Goal: Transaction & Acquisition: Purchase product/service

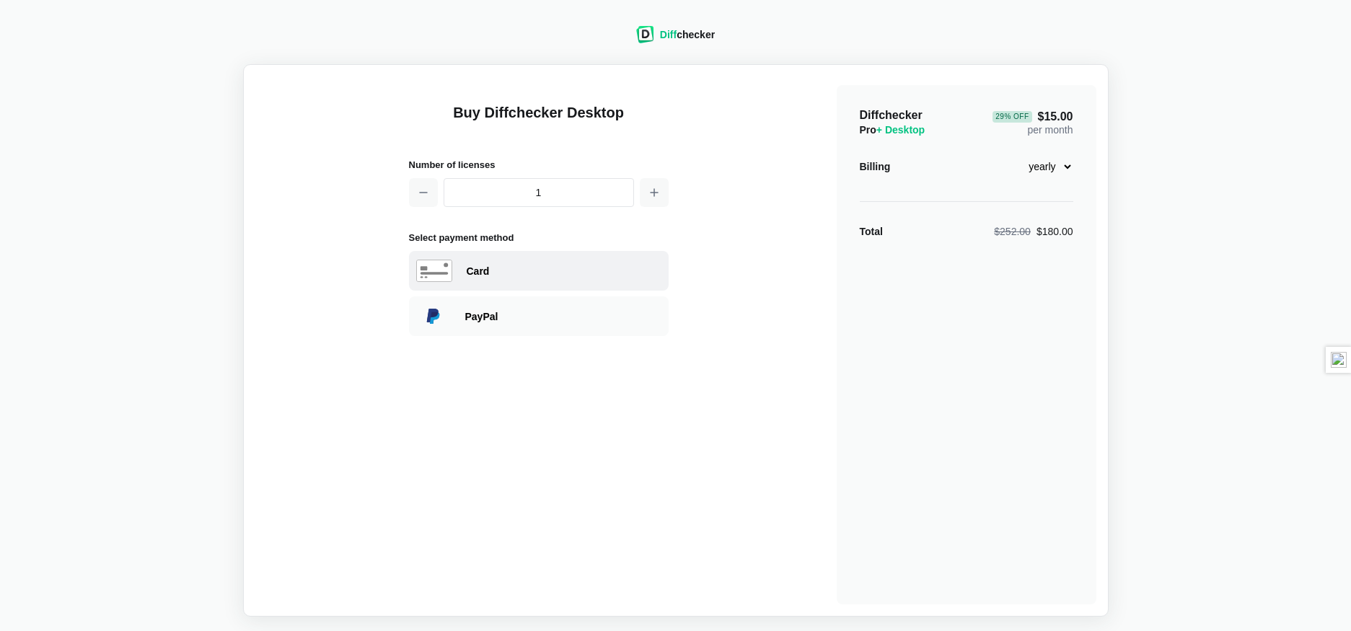
click at [578, 273] on div "Card" at bounding box center [564, 271] width 195 height 14
select select "[GEOGRAPHIC_DATA]"
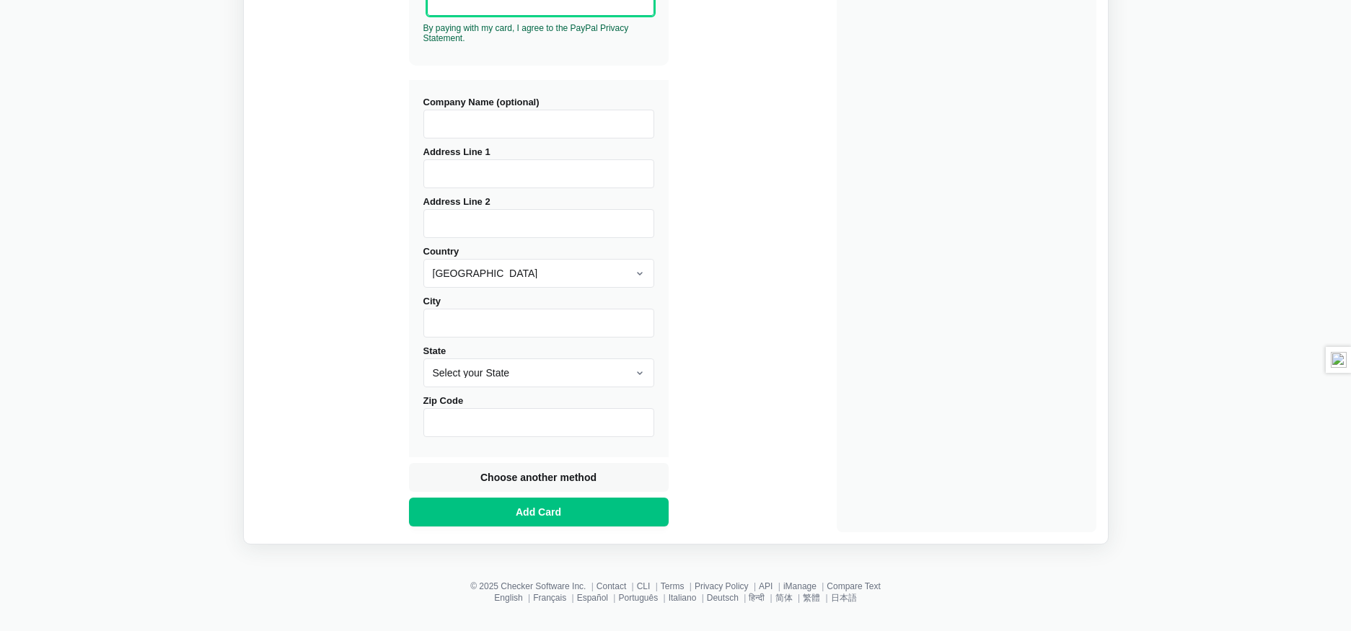
scroll to position [495, 0]
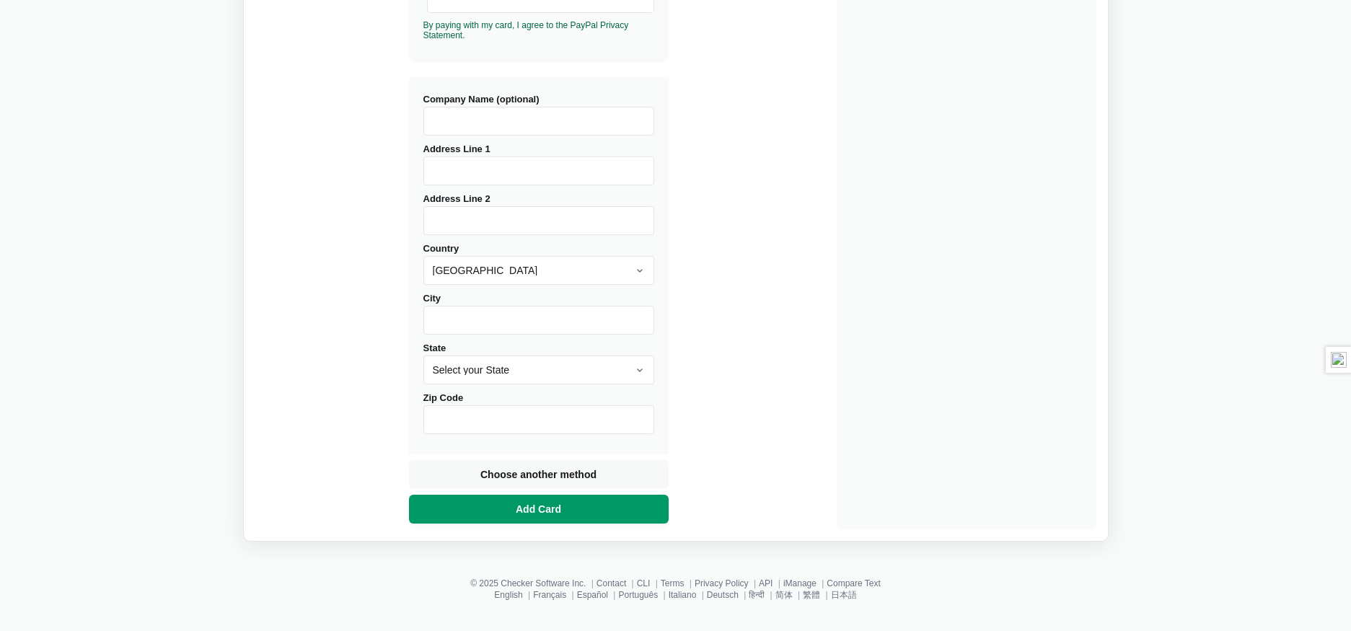
click at [542, 515] on span "Add Card" at bounding box center [538, 509] width 51 height 14
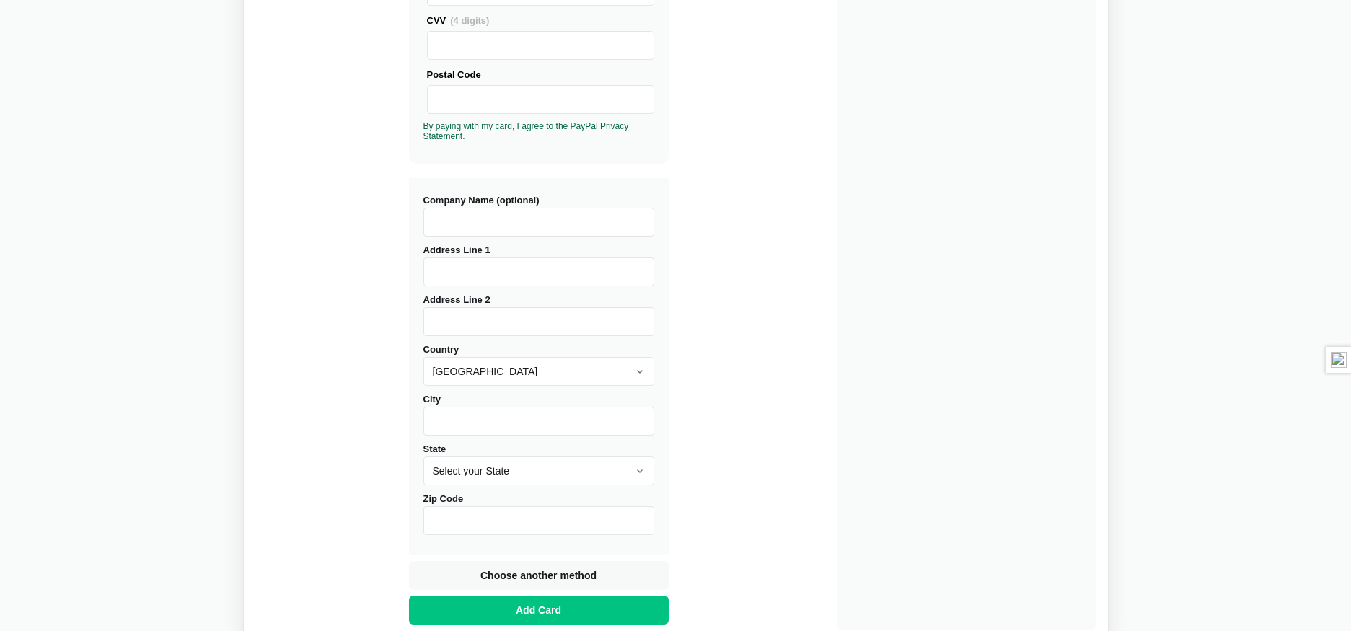
scroll to position [295, 0]
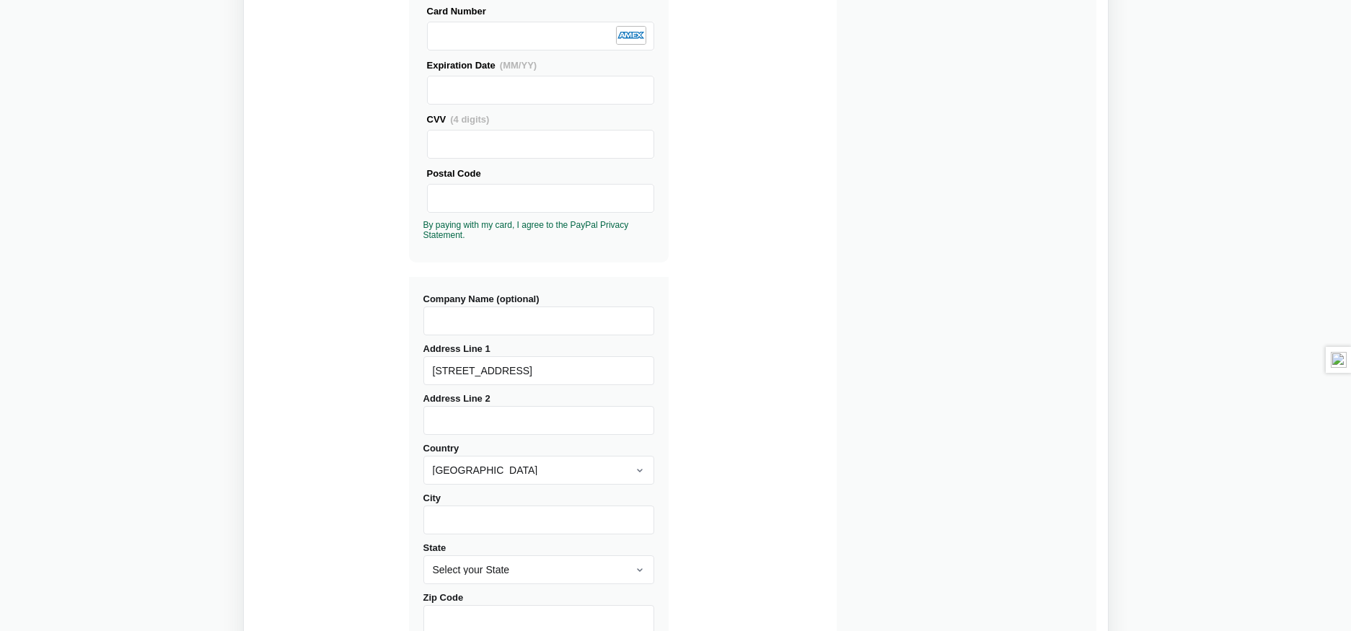
type input "[STREET_ADDRESS]"
type input "[GEOGRAPHIC_DATA]"
select select "IN"
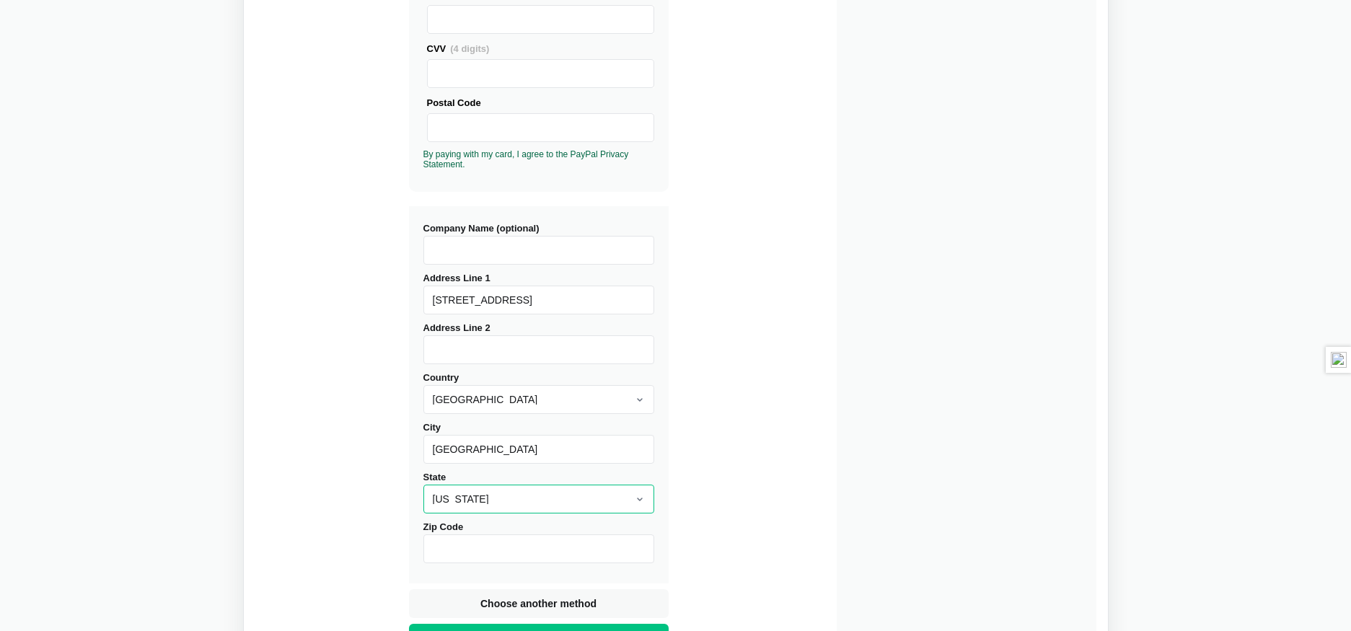
scroll to position [392, 0]
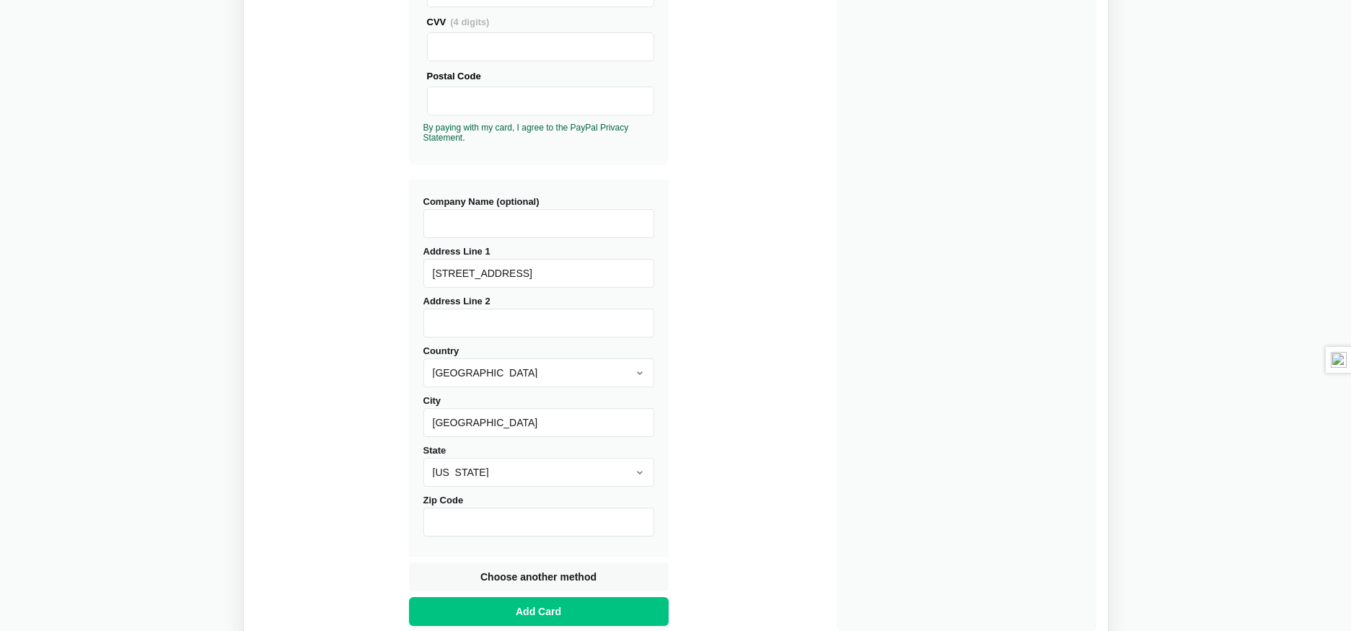
click at [482, 519] on input "Zip Code" at bounding box center [538, 522] width 231 height 29
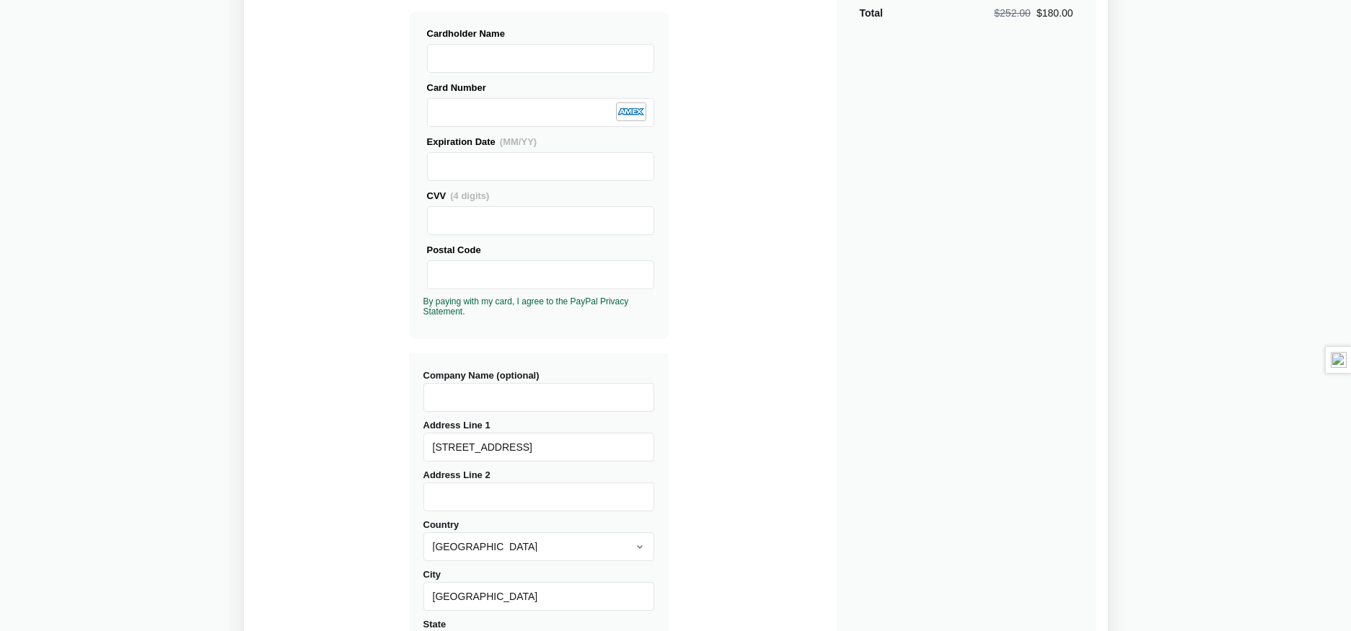
scroll to position [227, 0]
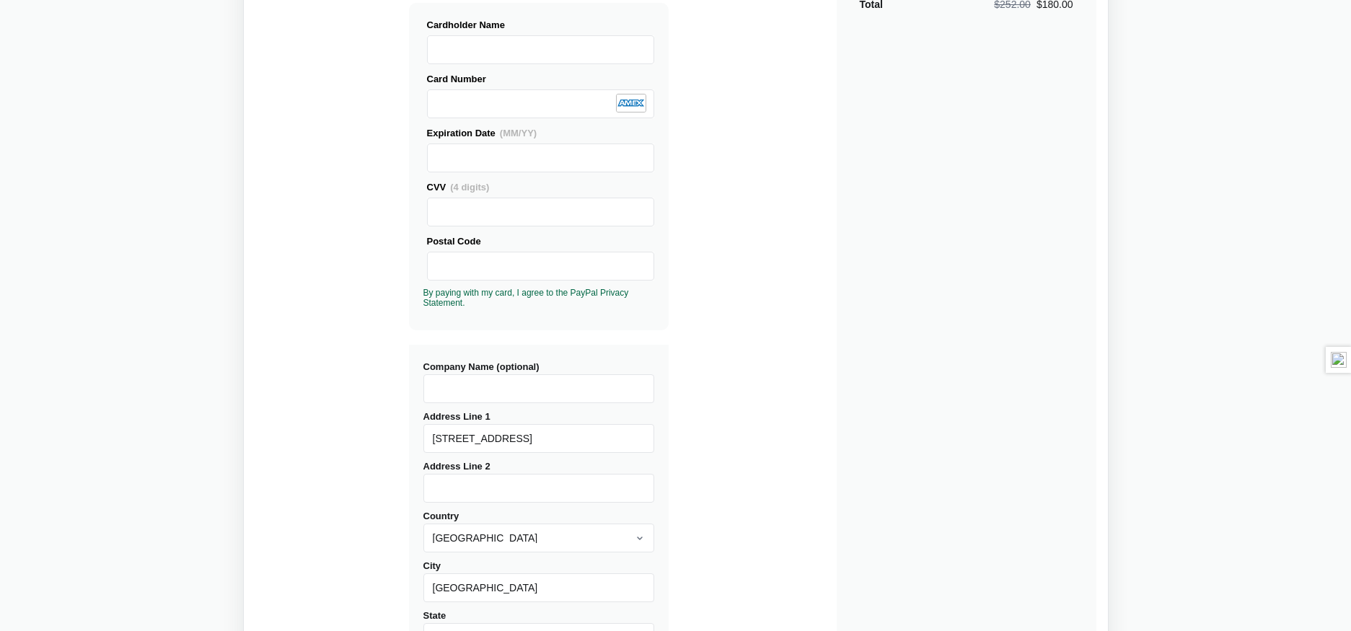
type input "46062"
click at [495, 385] on input "Company Name (optional)" at bounding box center [538, 388] width 231 height 29
type input "Athreon"
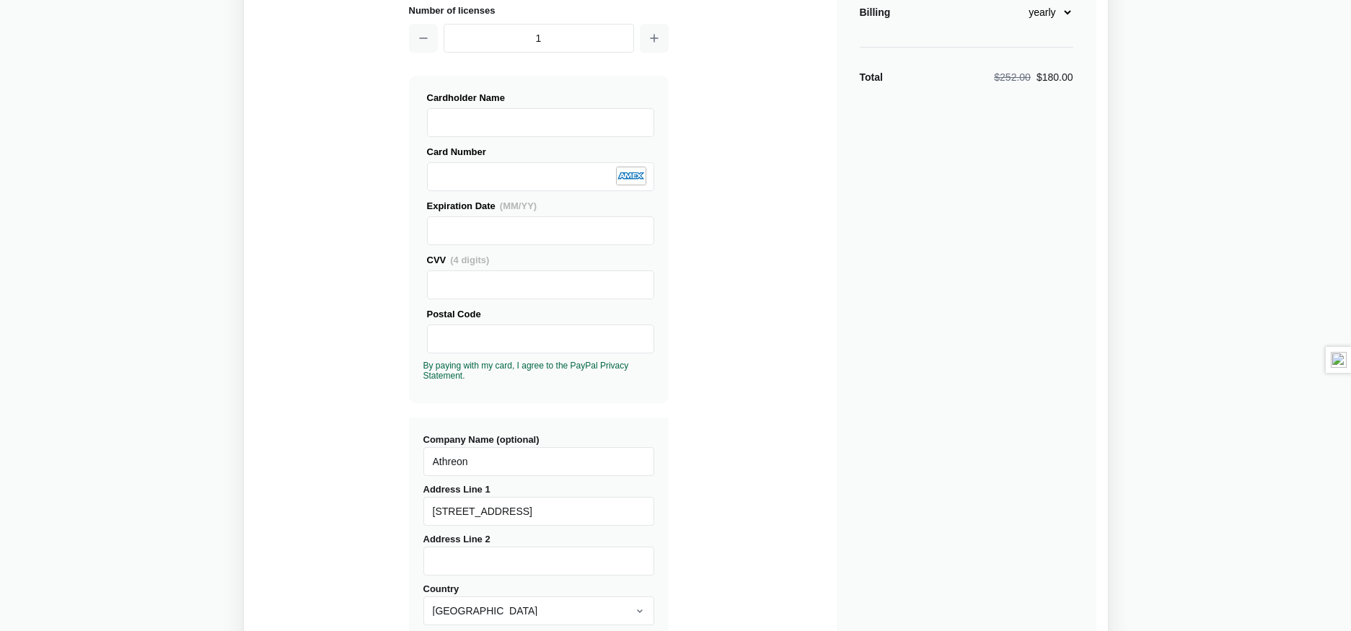
scroll to position [161, 0]
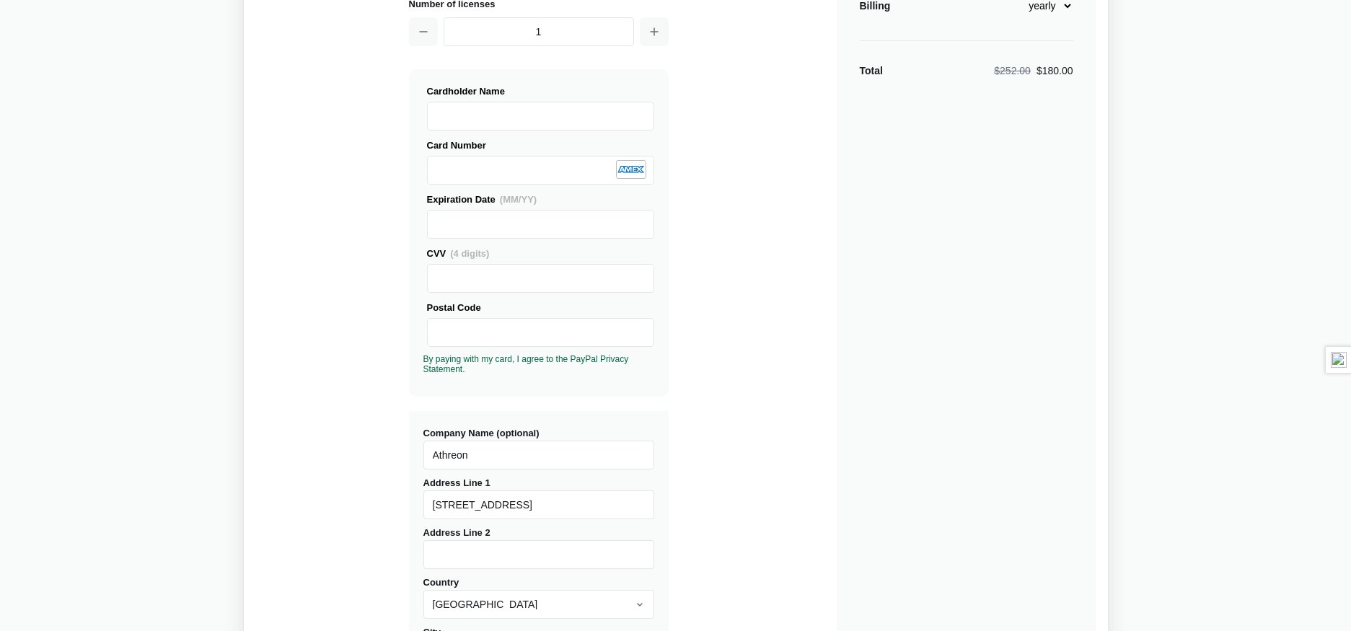
click at [464, 449] on input "Athreon" at bounding box center [538, 455] width 231 height 29
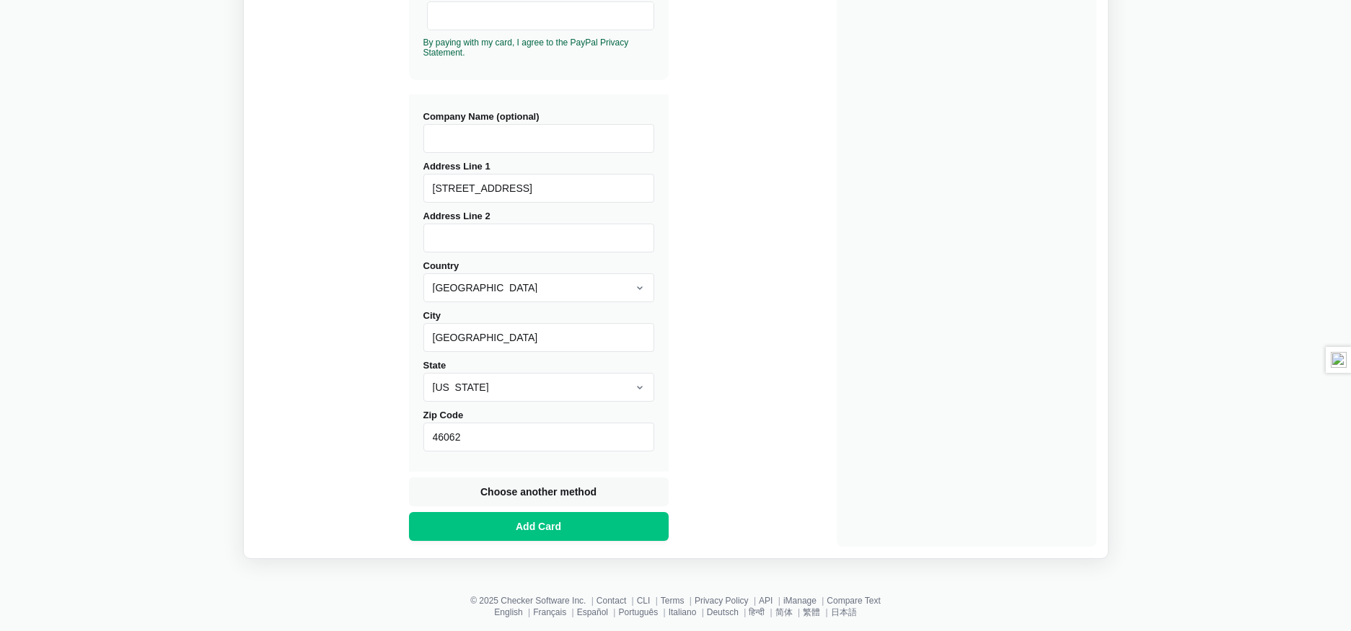
scroll to position [495, 0]
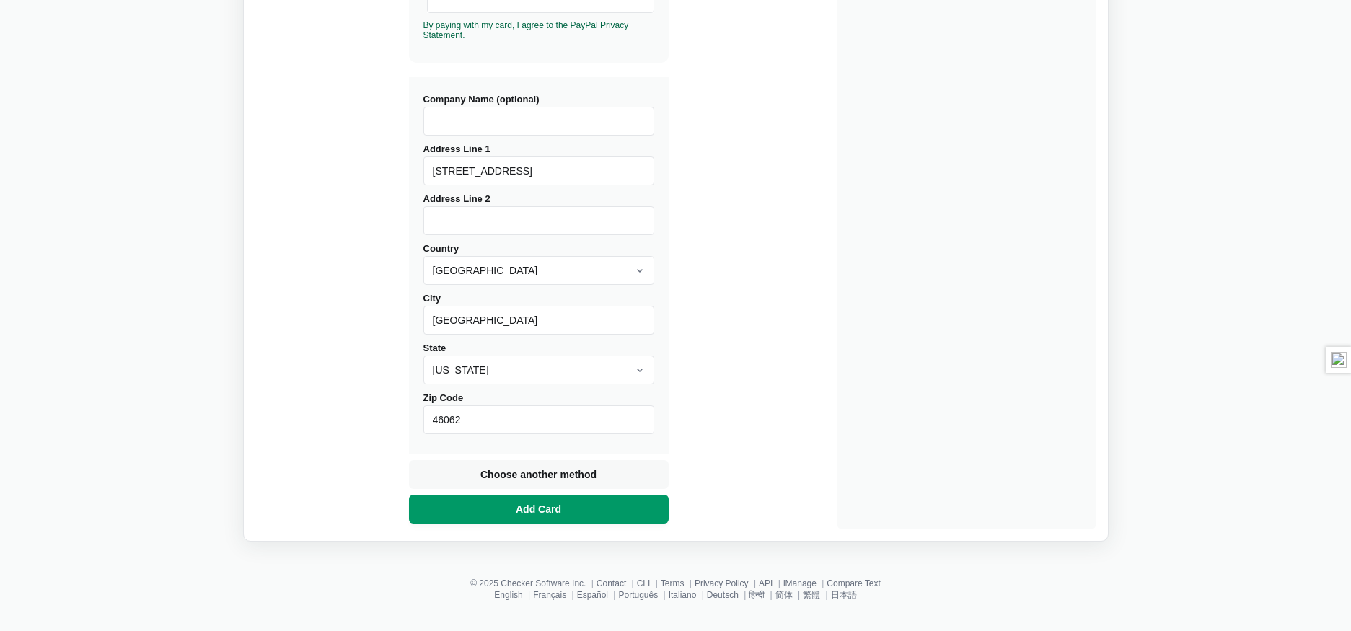
click at [551, 503] on span "Add Card" at bounding box center [538, 509] width 51 height 14
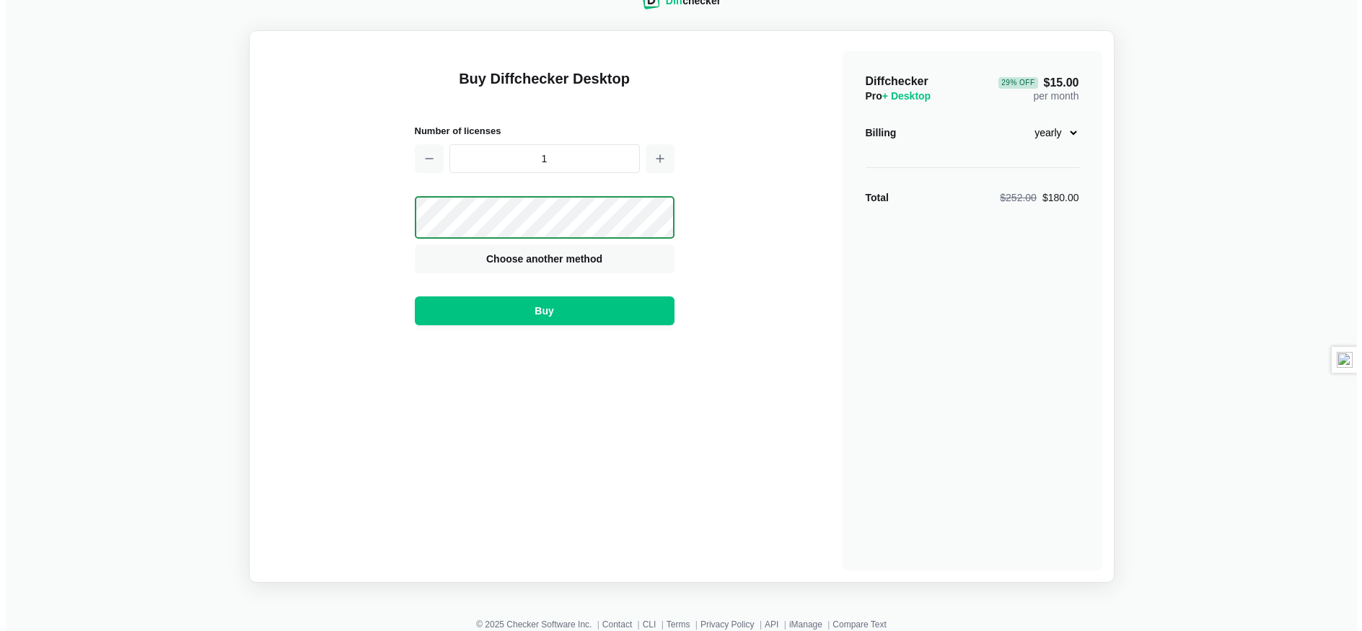
scroll to position [0, 0]
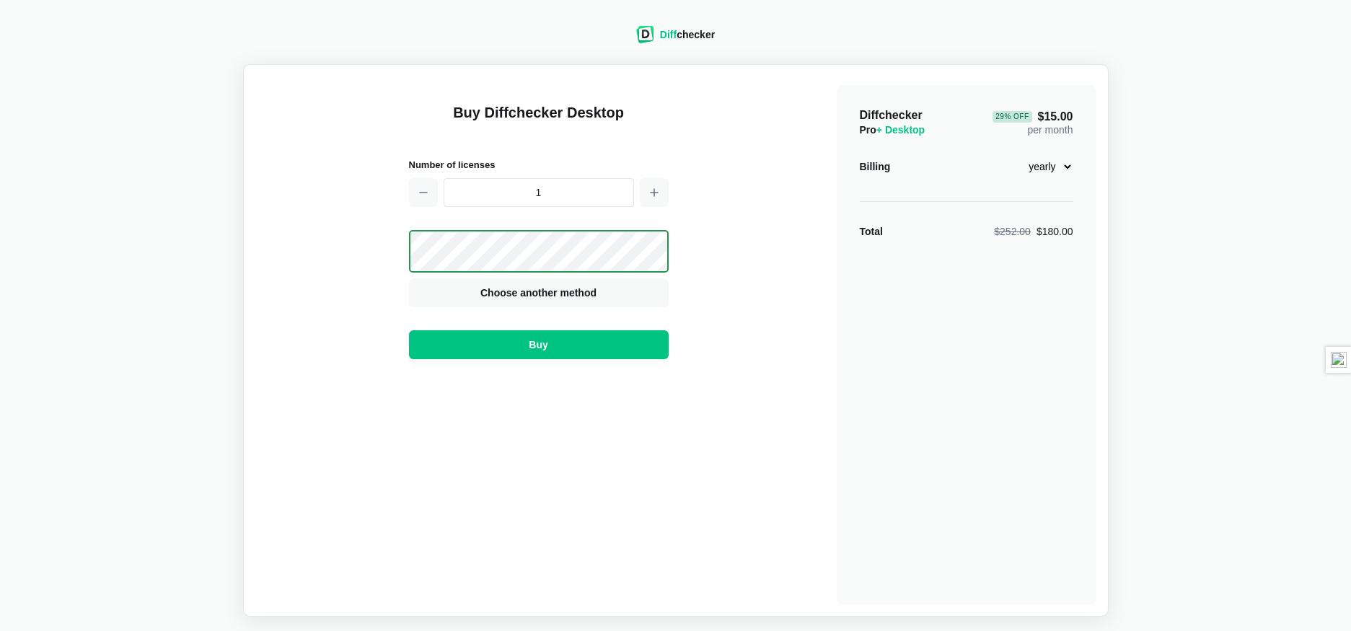
click at [1059, 167] on select "monthly yearly" at bounding box center [1042, 166] width 62 height 25
select select "desktop-monthly-21"
click at [1011, 154] on select "monthly yearly" at bounding box center [1042, 166] width 62 height 25
click at [864, 294] on div "Diffchecker Pro + Desktop $21.00 per month Billing monthly yearly Total $21.00" at bounding box center [967, 344] width 260 height 519
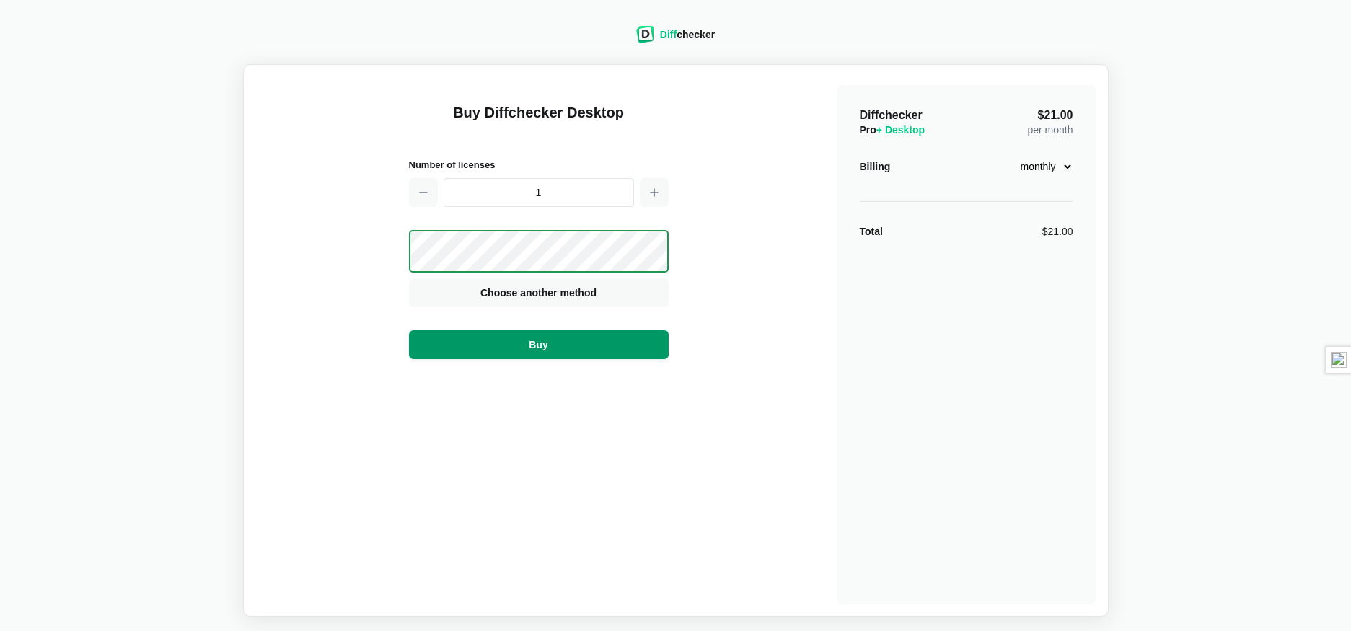
click at [621, 350] on button "Buy" at bounding box center [539, 344] width 260 height 29
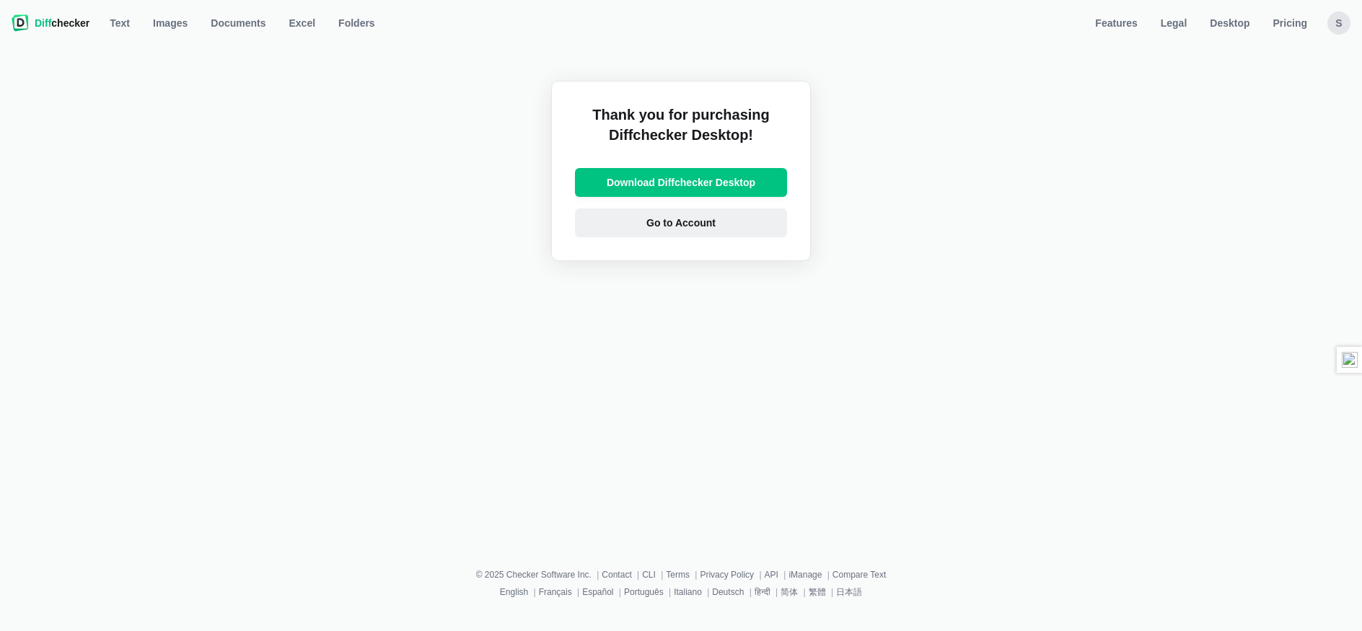
click at [722, 219] on link "Go to Account" at bounding box center [681, 222] width 212 height 29
